Goal: Task Accomplishment & Management: Manage account settings

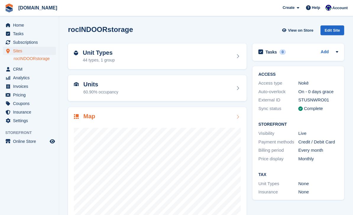
click at [171, 121] on div at bounding box center [157, 180] width 167 height 118
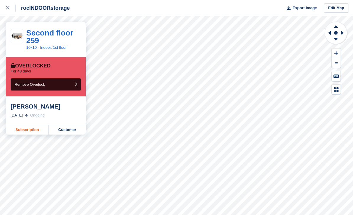
click at [29, 134] on link "Subscription" at bounding box center [27, 129] width 43 height 9
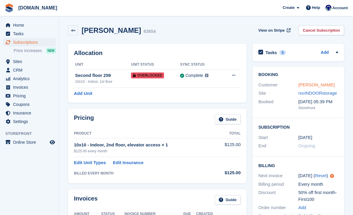
click at [307, 87] on link "[PERSON_NAME]" at bounding box center [316, 84] width 36 height 5
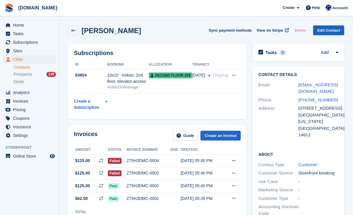
click at [325, 31] on link "Edit Contact" at bounding box center [328, 30] width 31 height 10
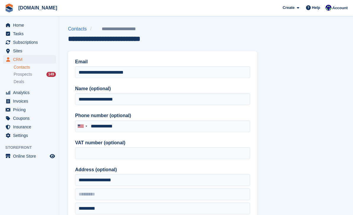
type input "**********"
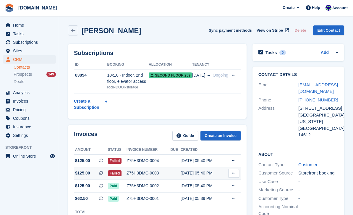
click at [156, 172] on div "Z75H3DMC-0003" at bounding box center [149, 173] width 44 height 6
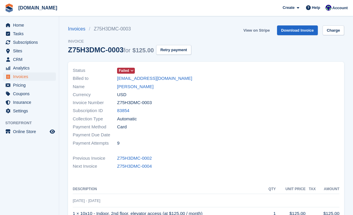
click at [253, 30] on link "View on Stripe" at bounding box center [256, 30] width 31 height 10
click at [152, 84] on link "Joshua L Cunningham" at bounding box center [135, 86] width 36 height 7
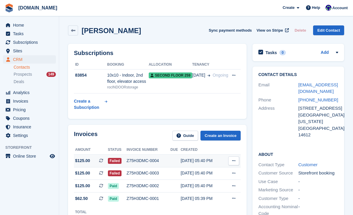
click at [148, 162] on div "Z75H3DMC-0004" at bounding box center [149, 161] width 44 height 6
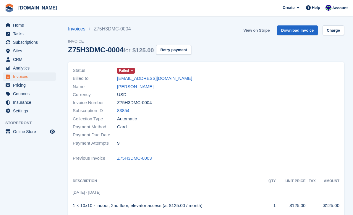
click at [258, 33] on link "View on Stripe" at bounding box center [256, 30] width 31 height 10
